Goal: Transaction & Acquisition: Book appointment/travel/reservation

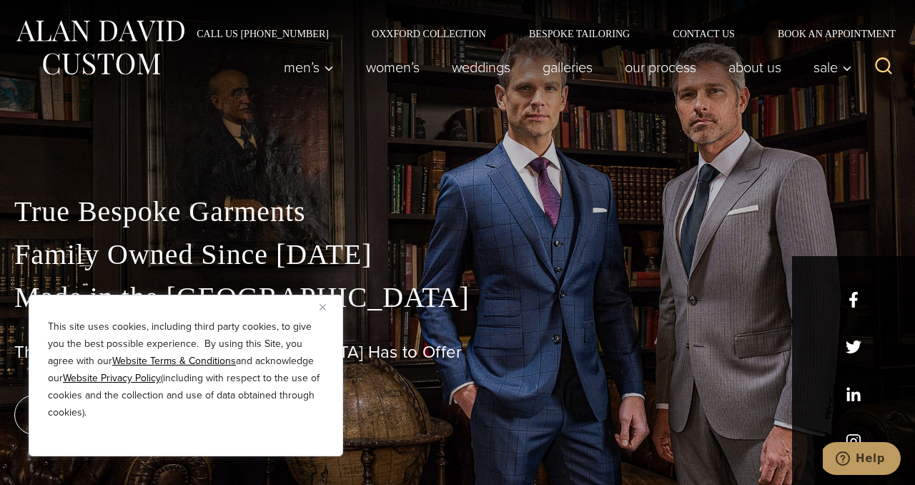
click at [319, 305] on img "Close" at bounding box center [322, 307] width 6 height 6
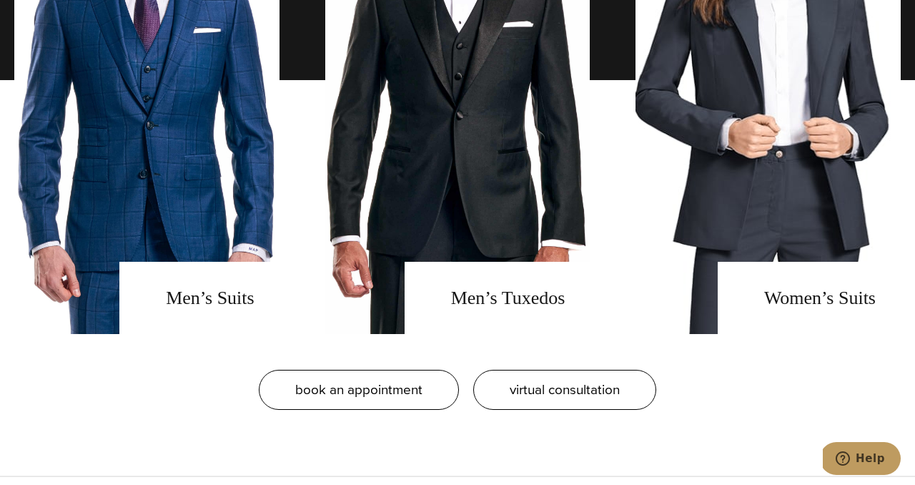
scroll to position [1150, 0]
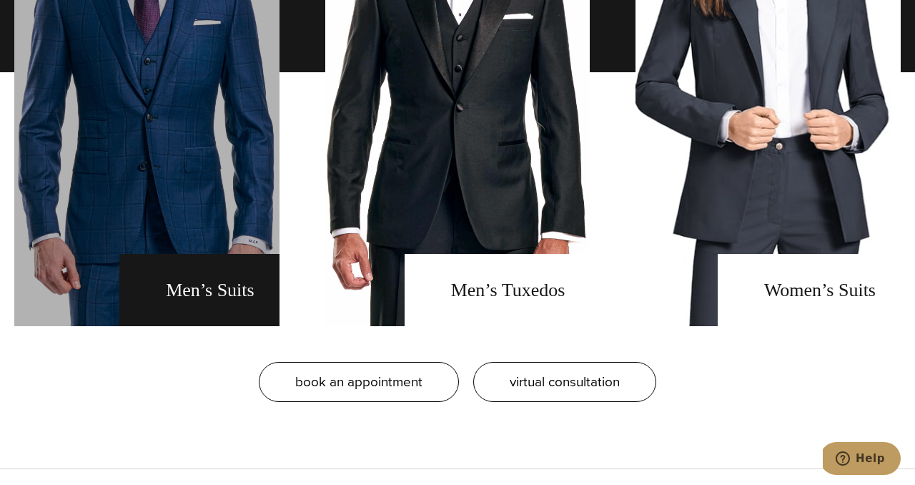
click at [239, 292] on link "men's suits" at bounding box center [146, 71] width 265 height 507
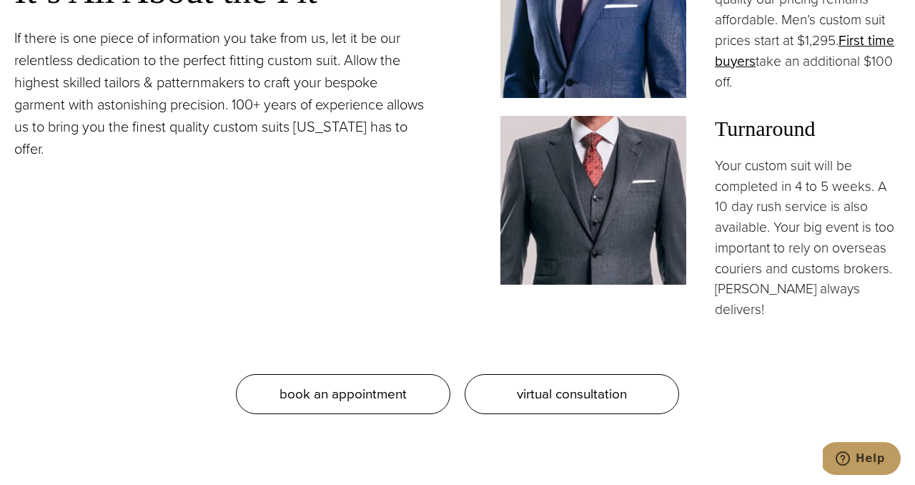
scroll to position [1247, 0]
click at [535, 207] on img at bounding box center [593, 199] width 186 height 169
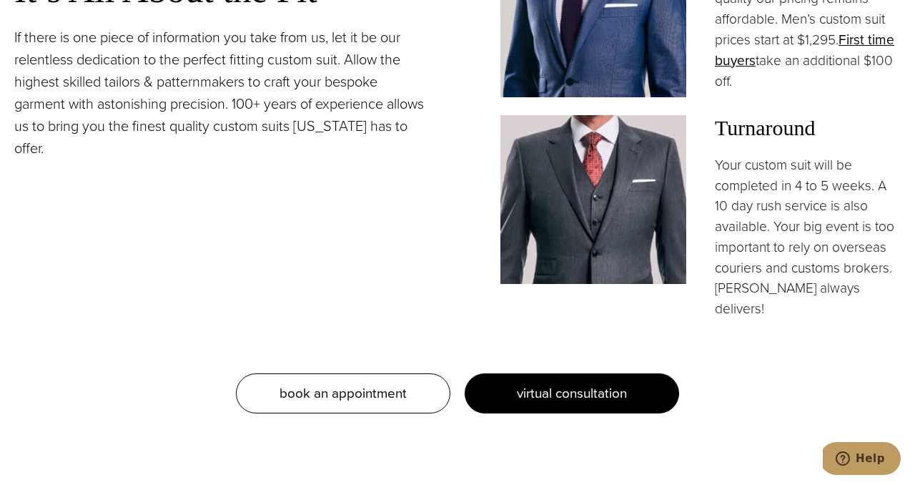
click at [517, 373] on link "virtual consultation" at bounding box center [572, 393] width 214 height 40
click at [522, 382] on span "virtual consultation" at bounding box center [572, 392] width 110 height 21
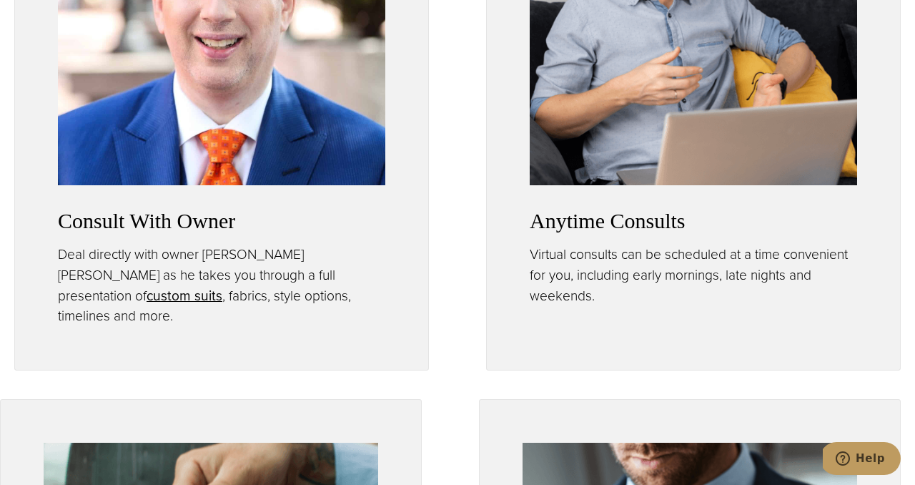
scroll to position [914, 0]
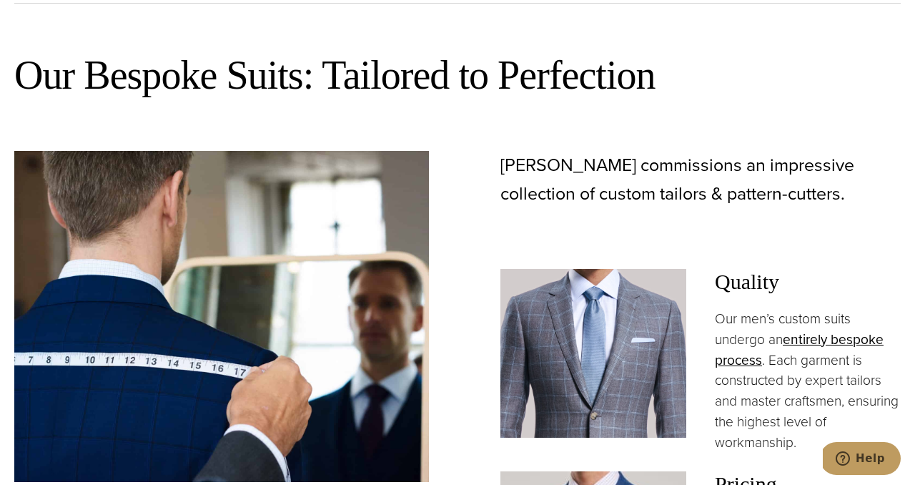
scroll to position [485, 0]
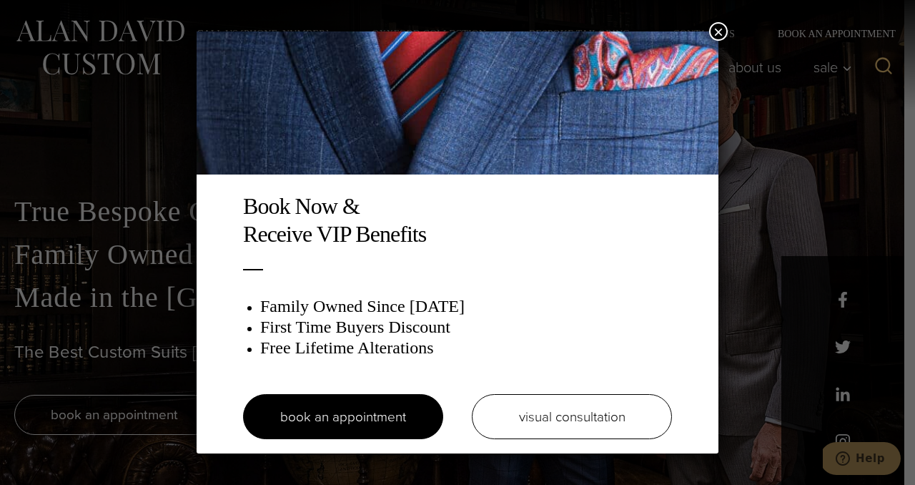
click at [718, 32] on button "×" at bounding box center [718, 31] width 19 height 19
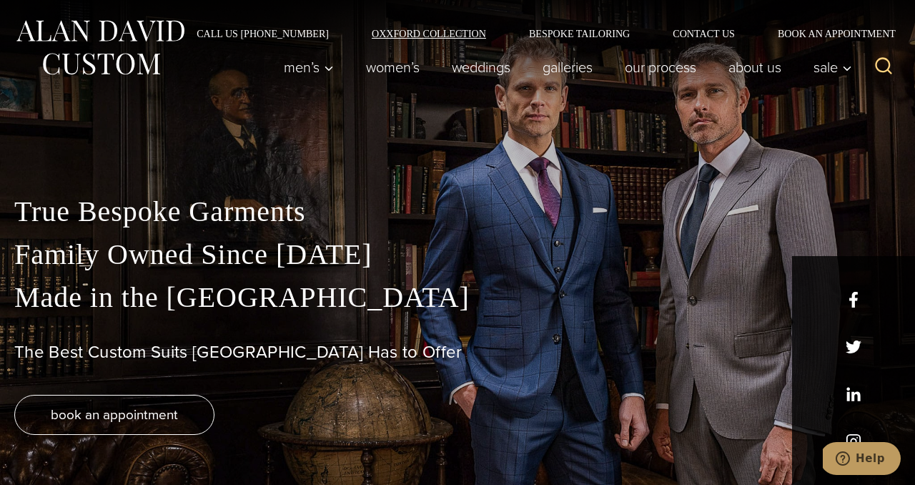
click at [454, 36] on link "Oxxford Collection" at bounding box center [428, 34] width 157 height 10
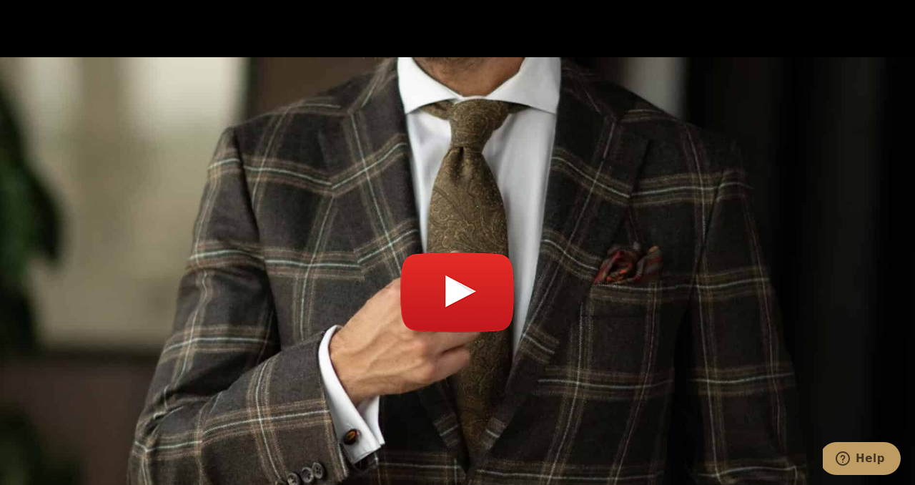
scroll to position [5005, 0]
click at [465, 226] on link "Play video" at bounding box center [457, 300] width 886 height 449
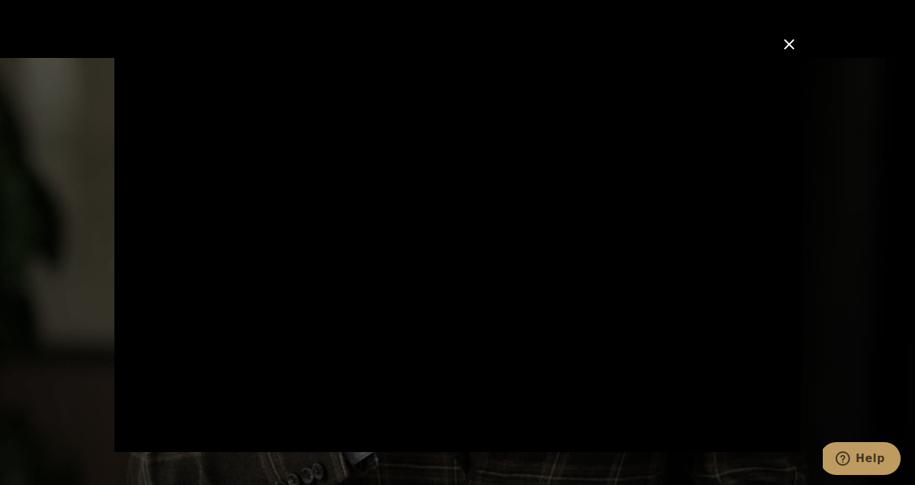
click at [783, 43] on button "Close Modal" at bounding box center [789, 44] width 17 height 17
